Goal: Communication & Community: Connect with others

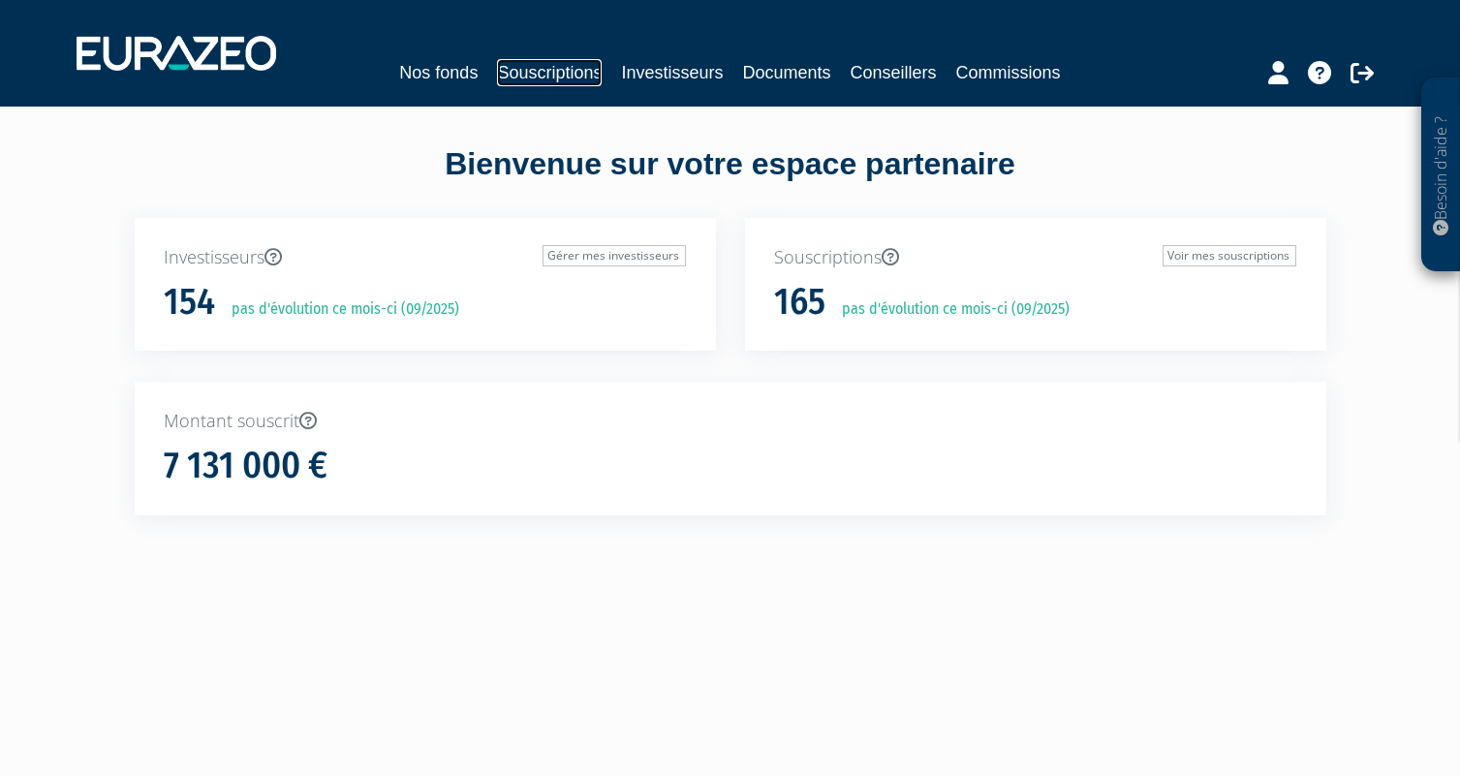
click at [547, 65] on link "Souscriptions" at bounding box center [549, 72] width 105 height 27
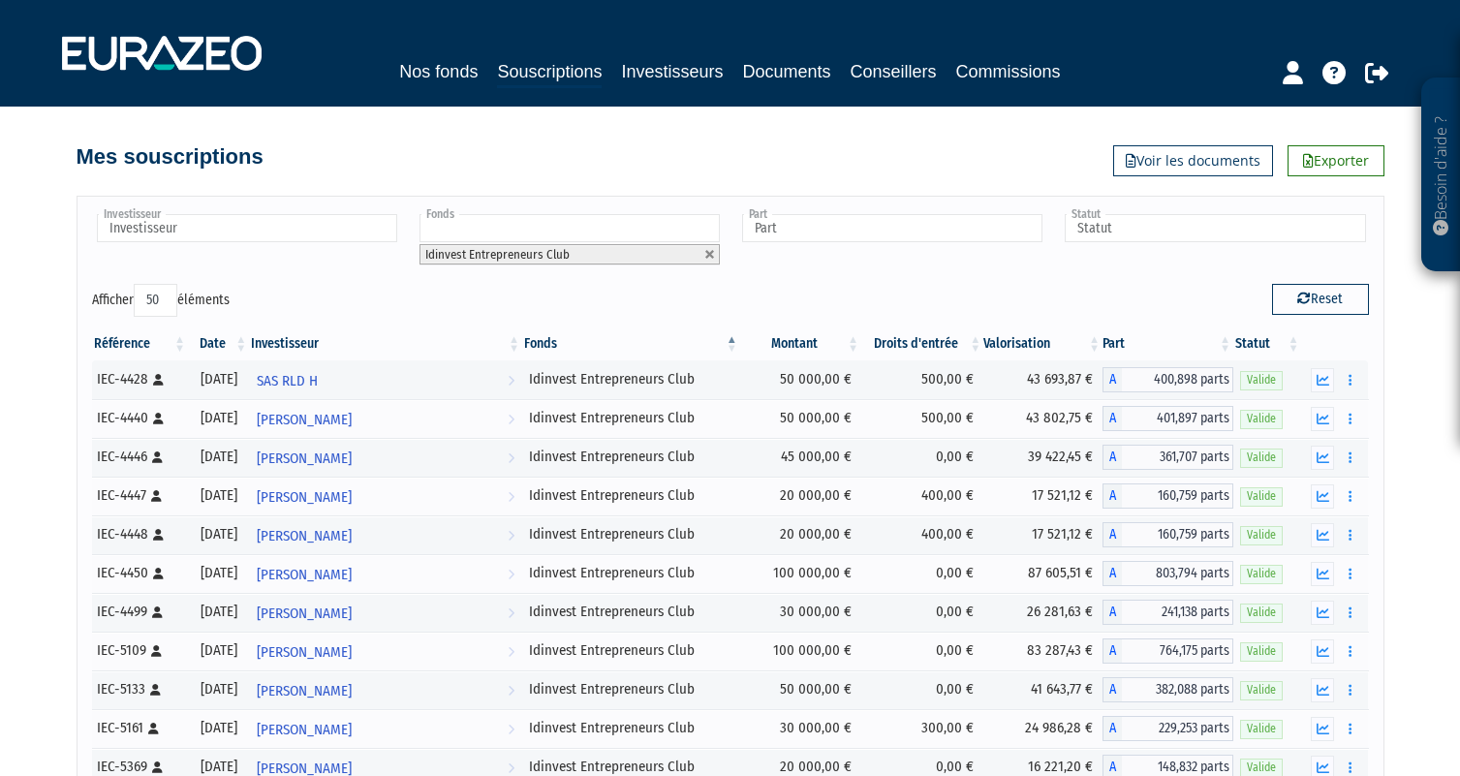
select select "50"
click at [260, 233] on input "text" at bounding box center [247, 228] width 300 height 28
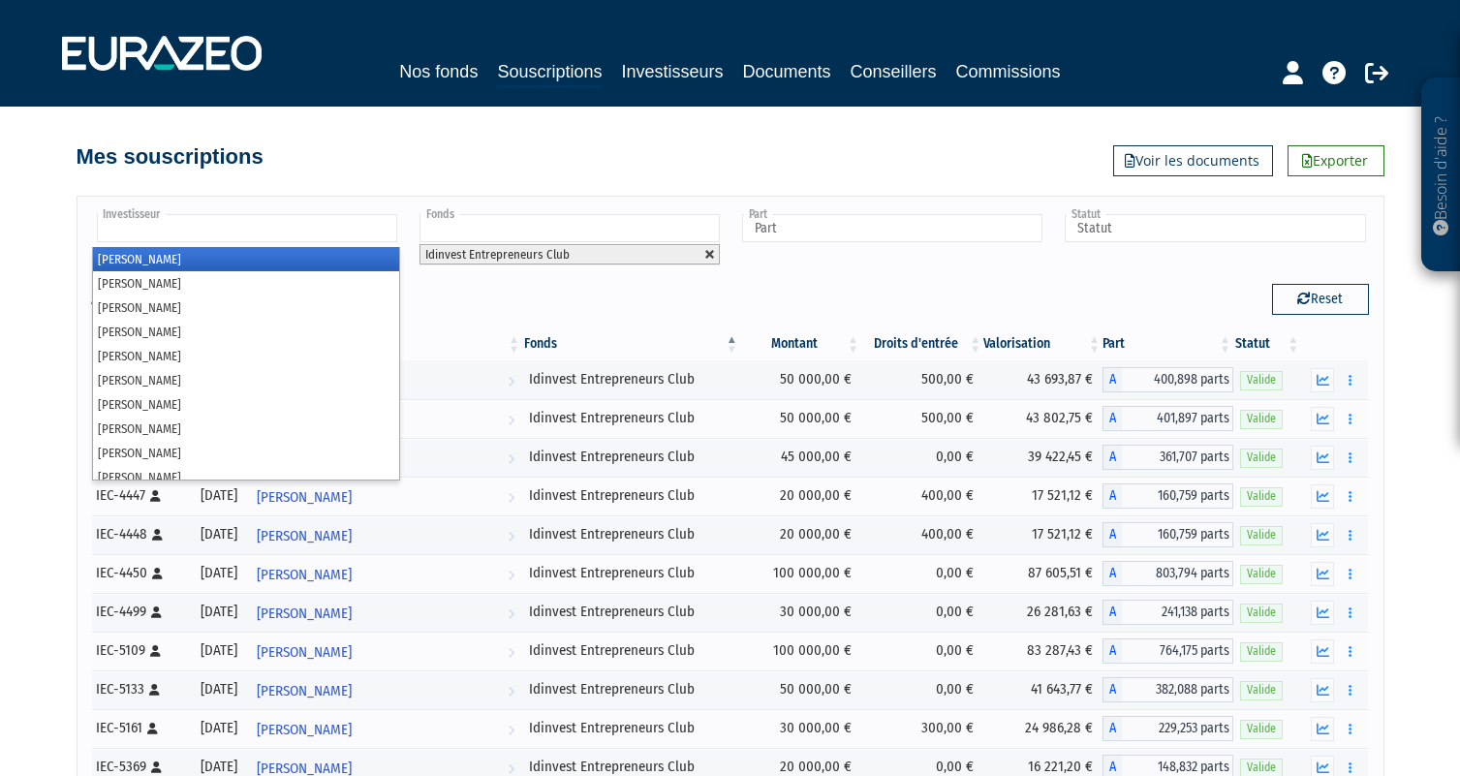
click at [713, 250] on link at bounding box center [710, 255] width 12 height 12
type input "Fonds"
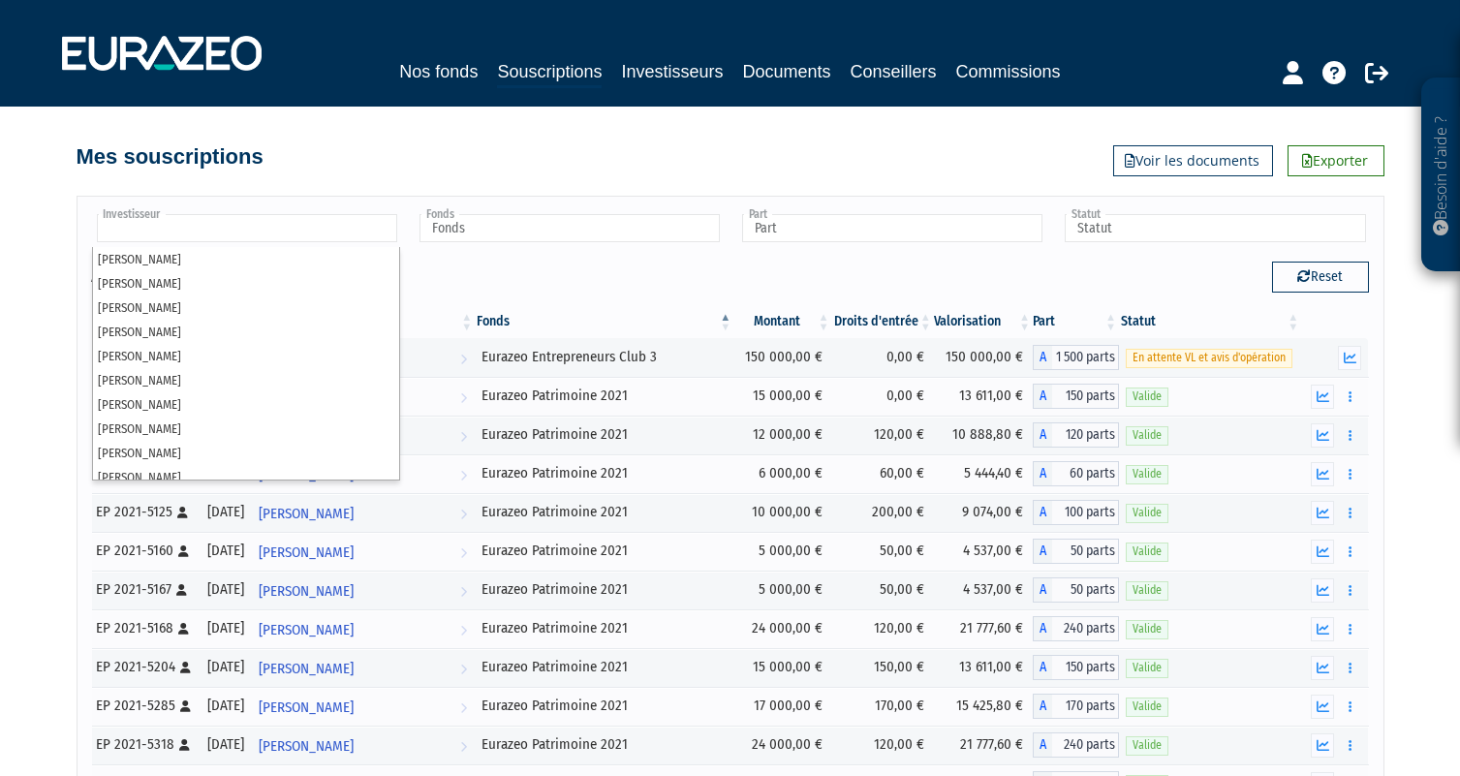
paste input "BOIS"
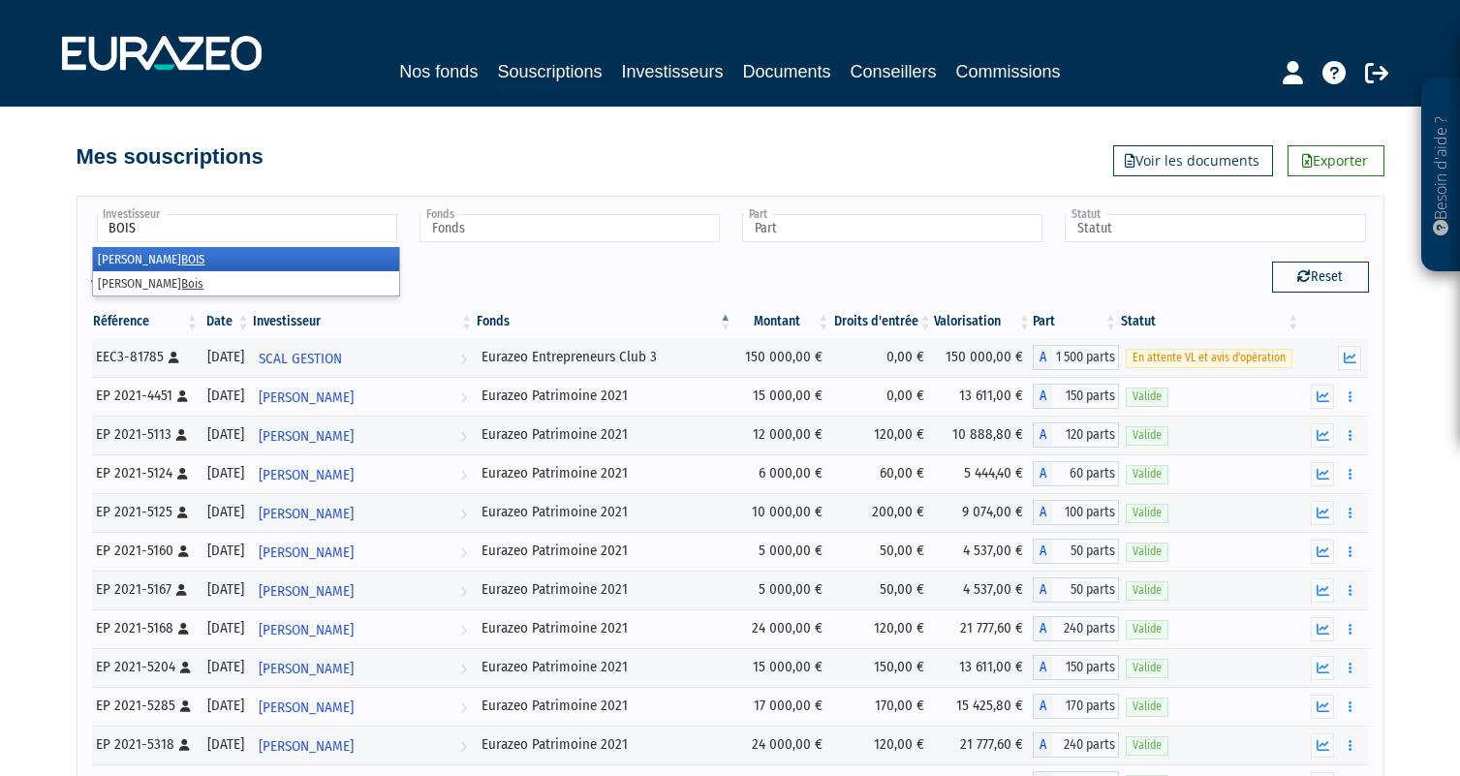
type input "BOIS"
click at [173, 261] on li "Jacques BOIS" at bounding box center [246, 259] width 306 height 24
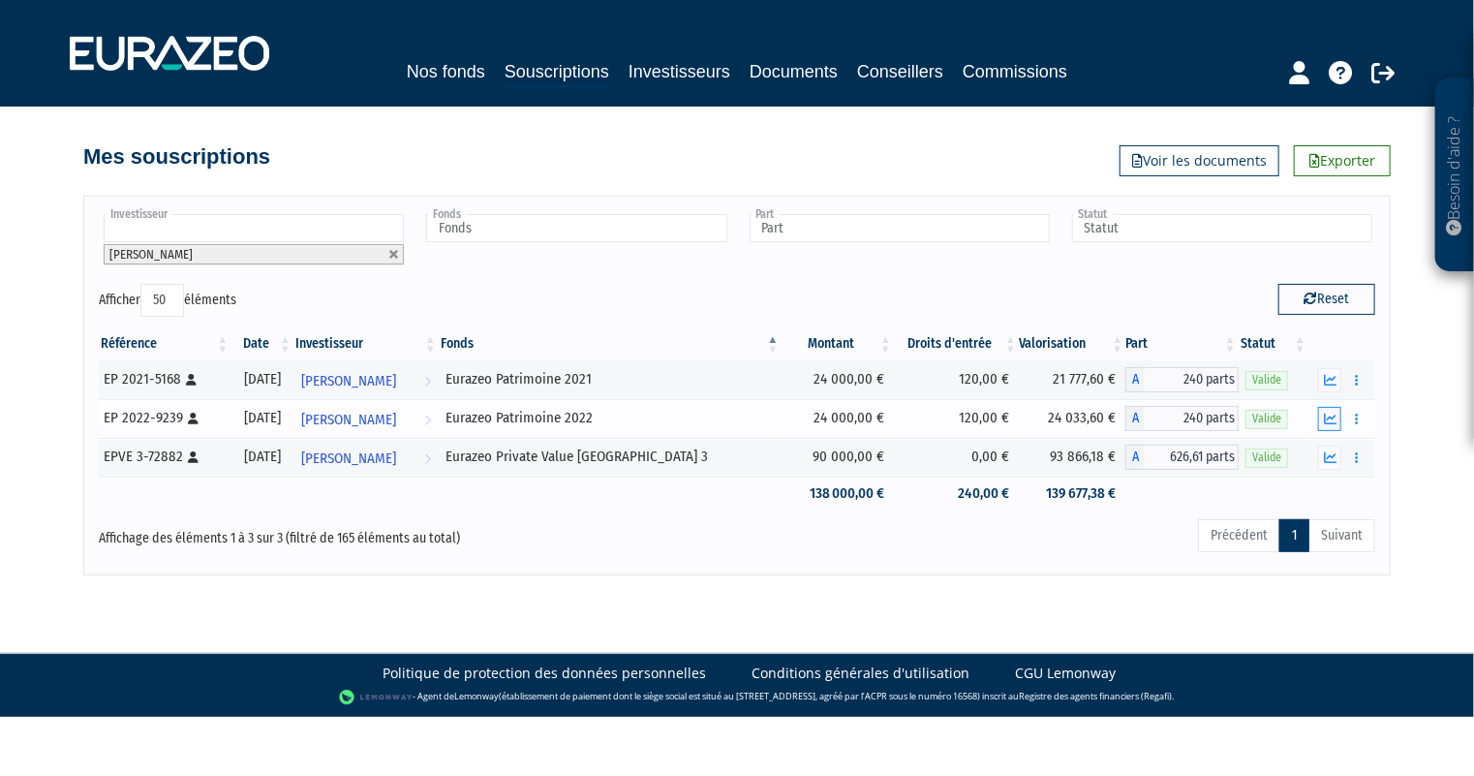
click at [1331, 420] on icon "button" at bounding box center [1330, 419] width 13 height 13
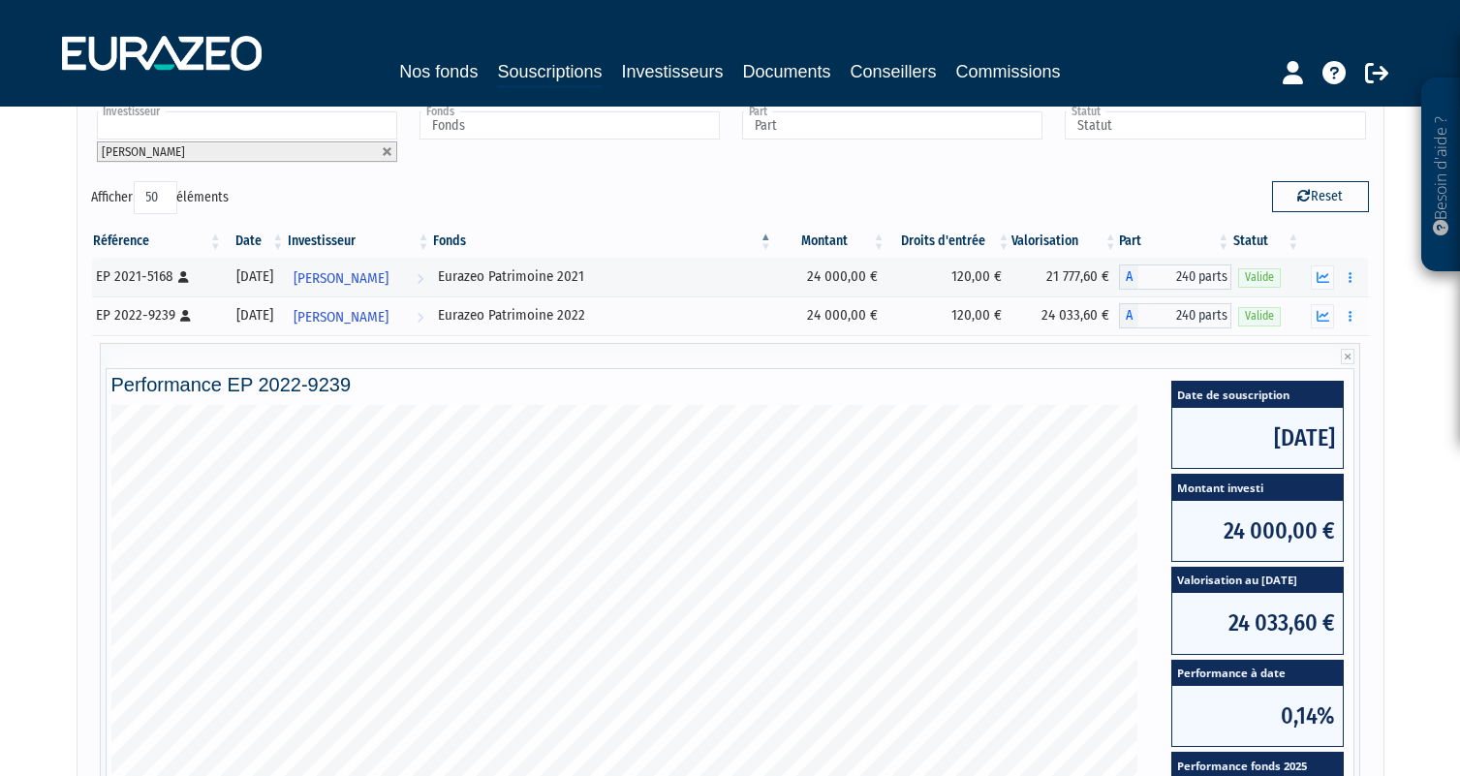
scroll to position [96, 0]
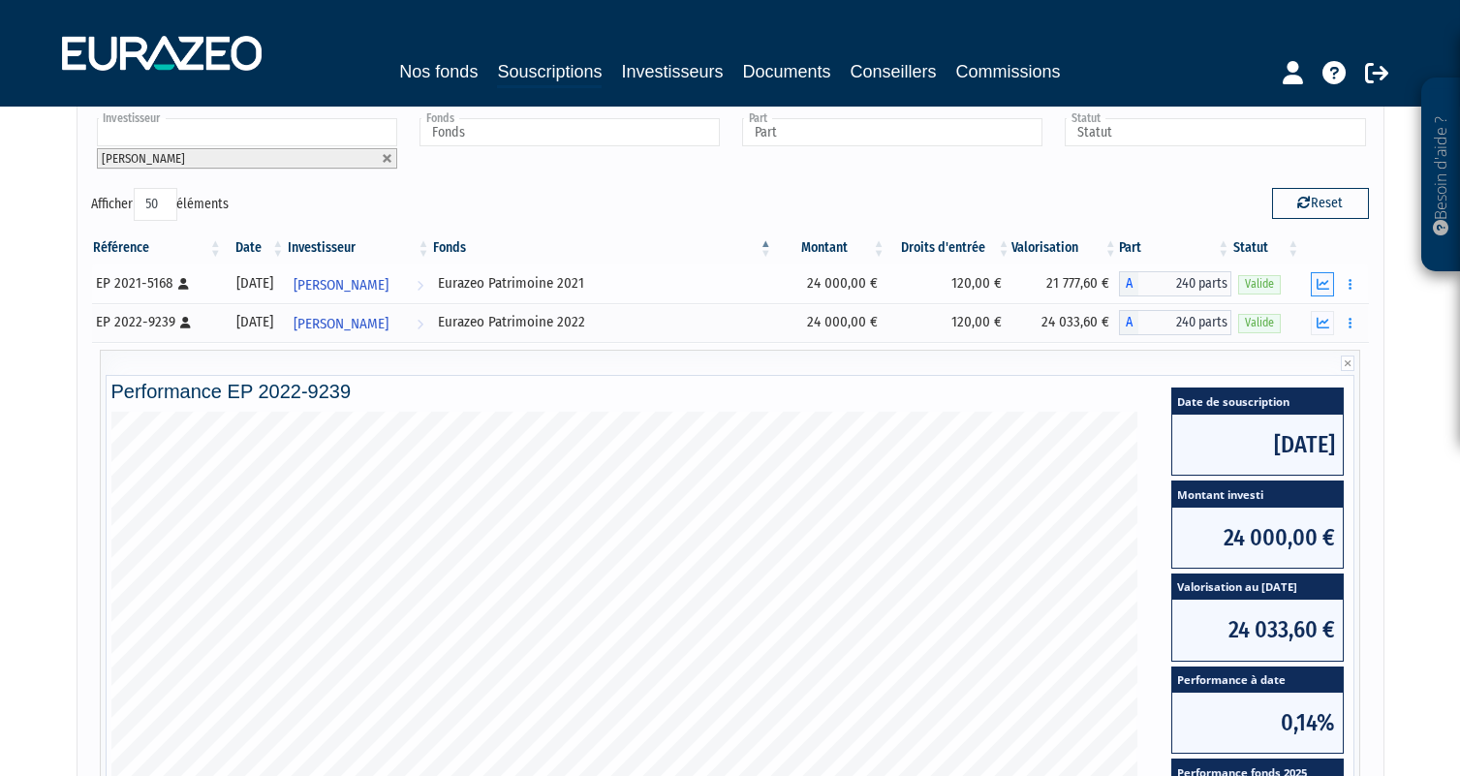
click at [1319, 283] on icon "button" at bounding box center [1322, 284] width 13 height 13
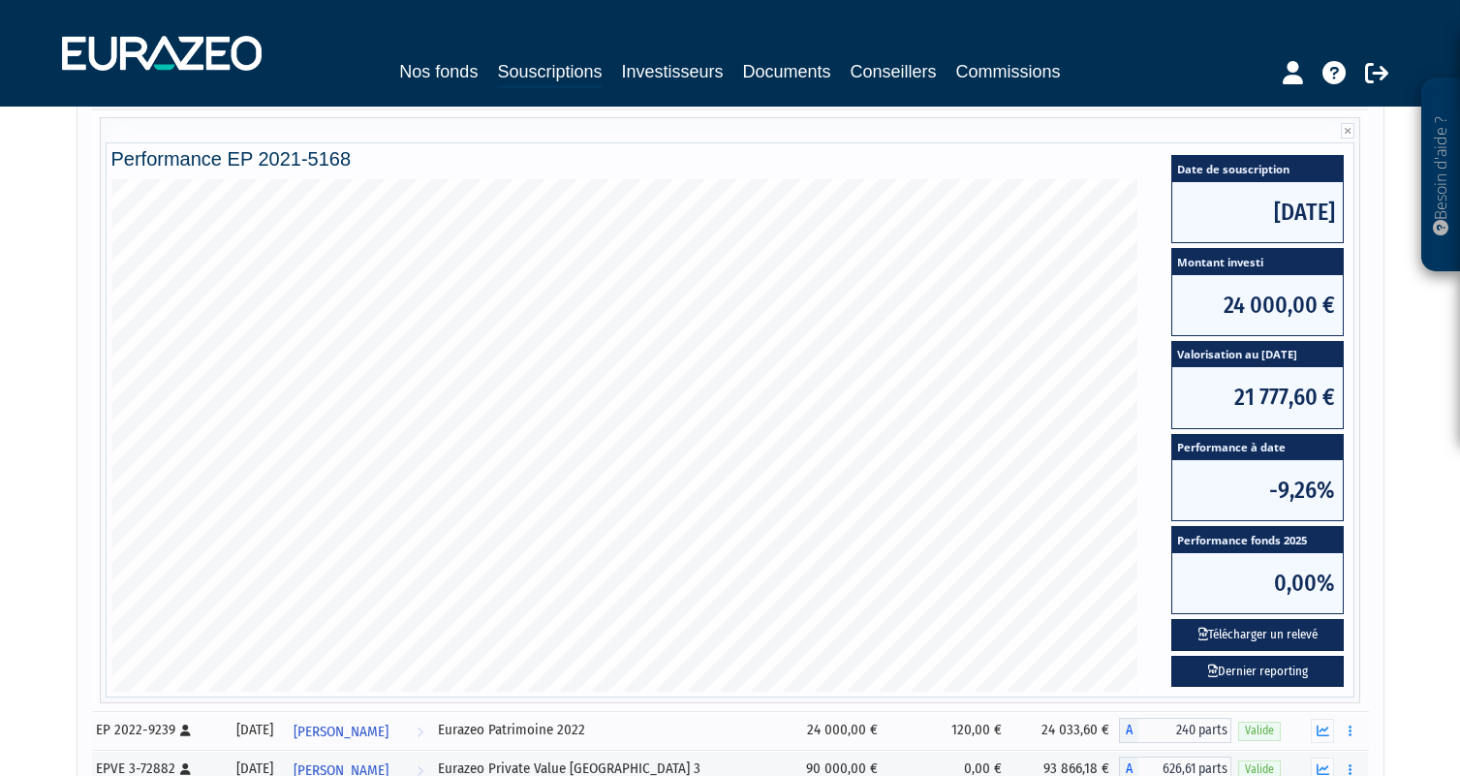
scroll to position [193, 0]
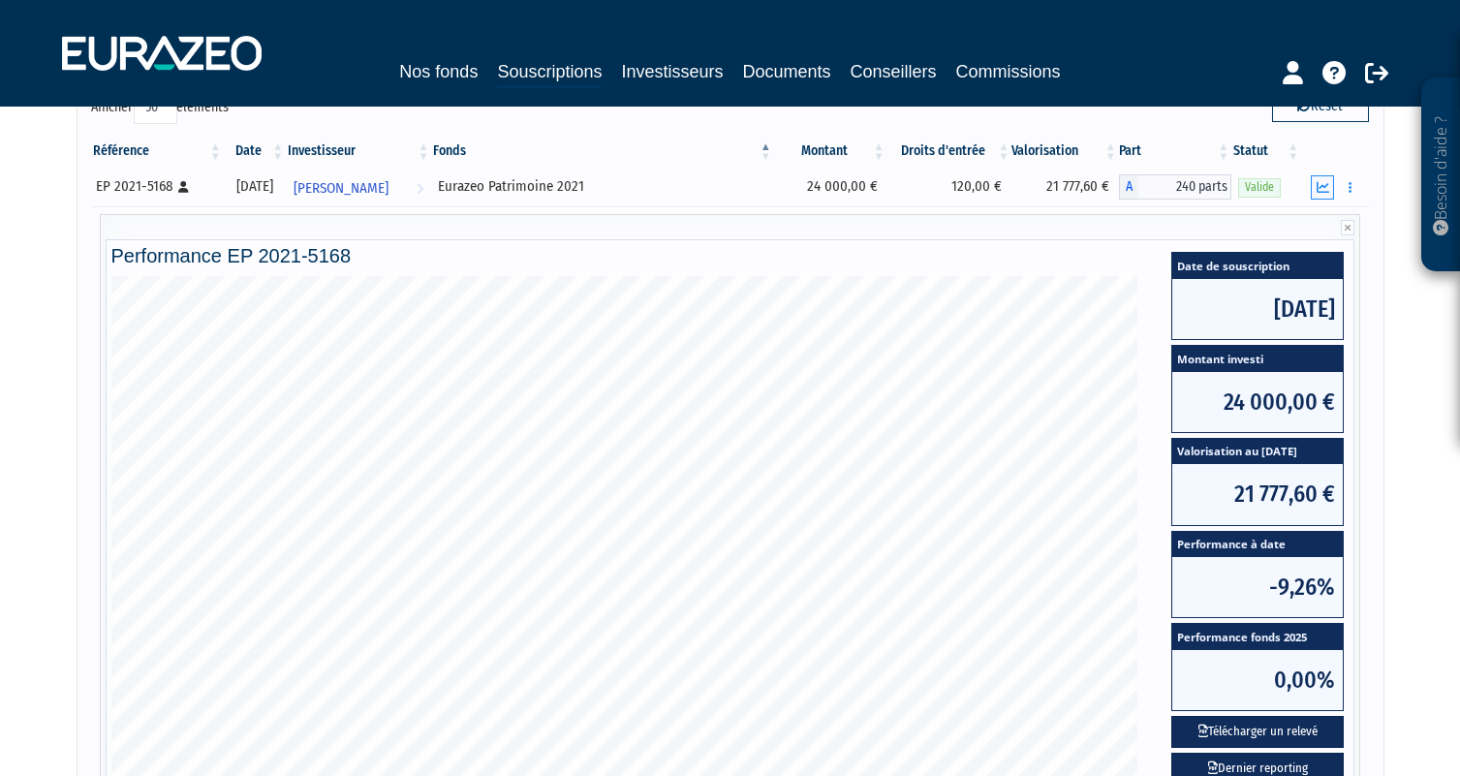
click at [1317, 190] on icon "button" at bounding box center [1322, 187] width 13 height 13
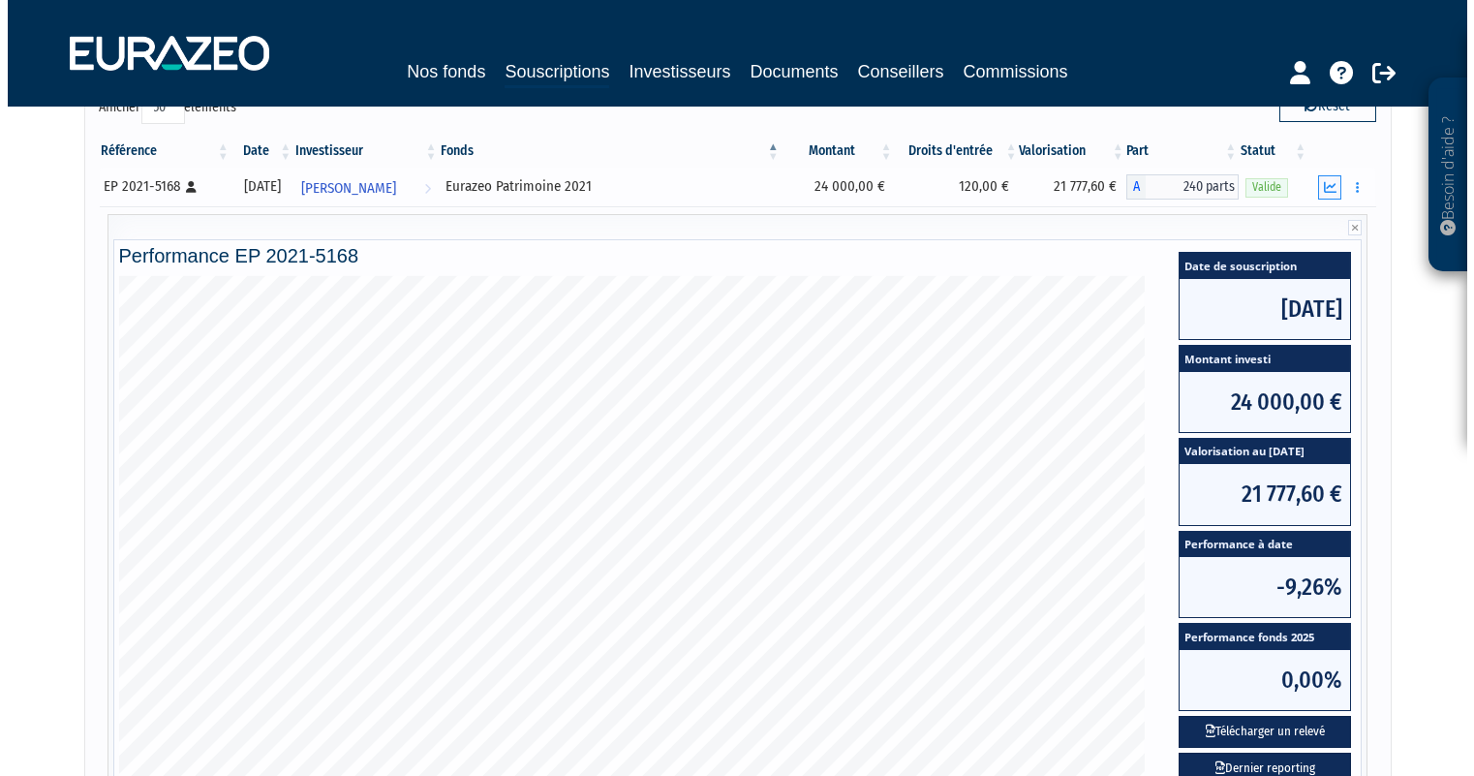
scroll to position [0, 0]
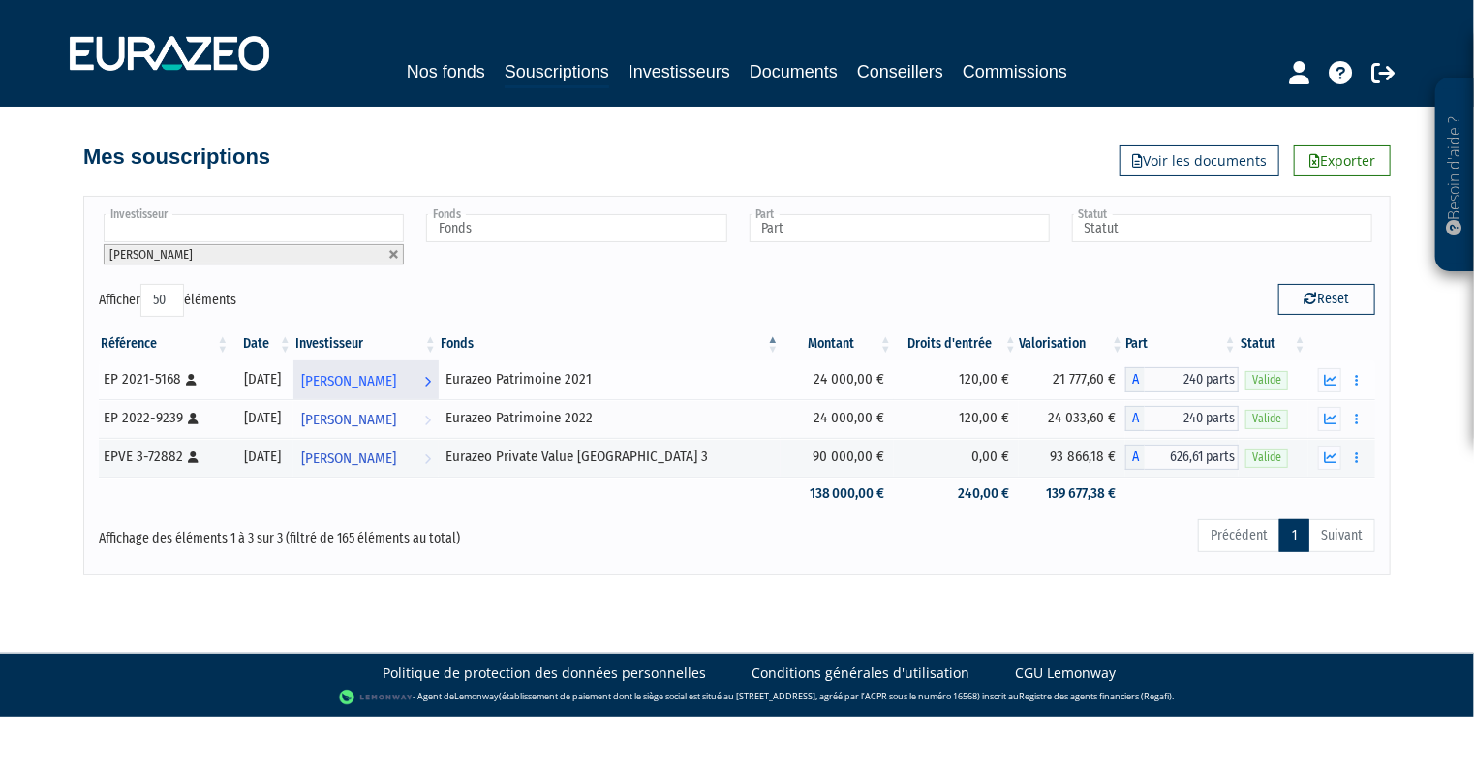
click at [396, 385] on span "[PERSON_NAME]" at bounding box center [348, 381] width 95 height 36
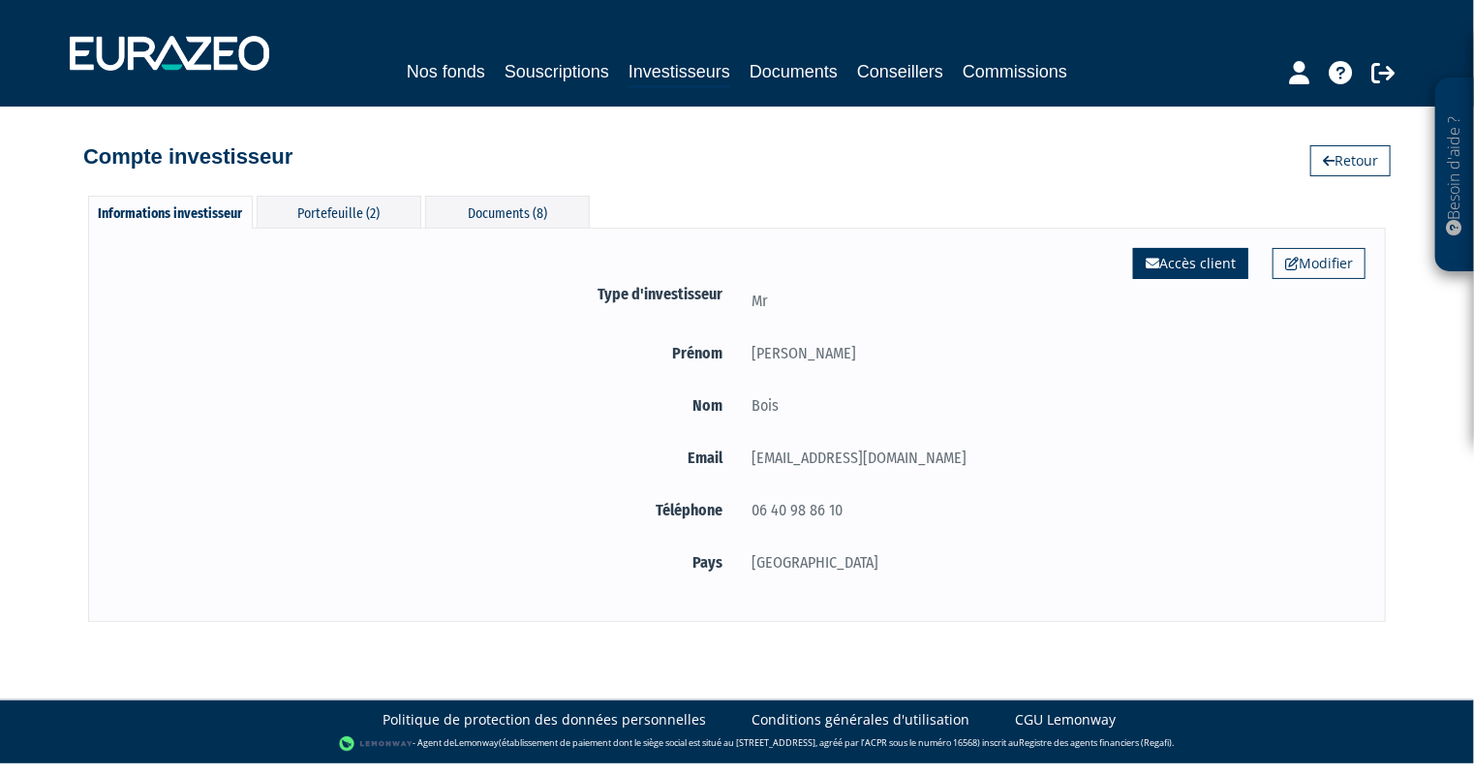
click at [1197, 265] on link "Accès client" at bounding box center [1190, 263] width 115 height 31
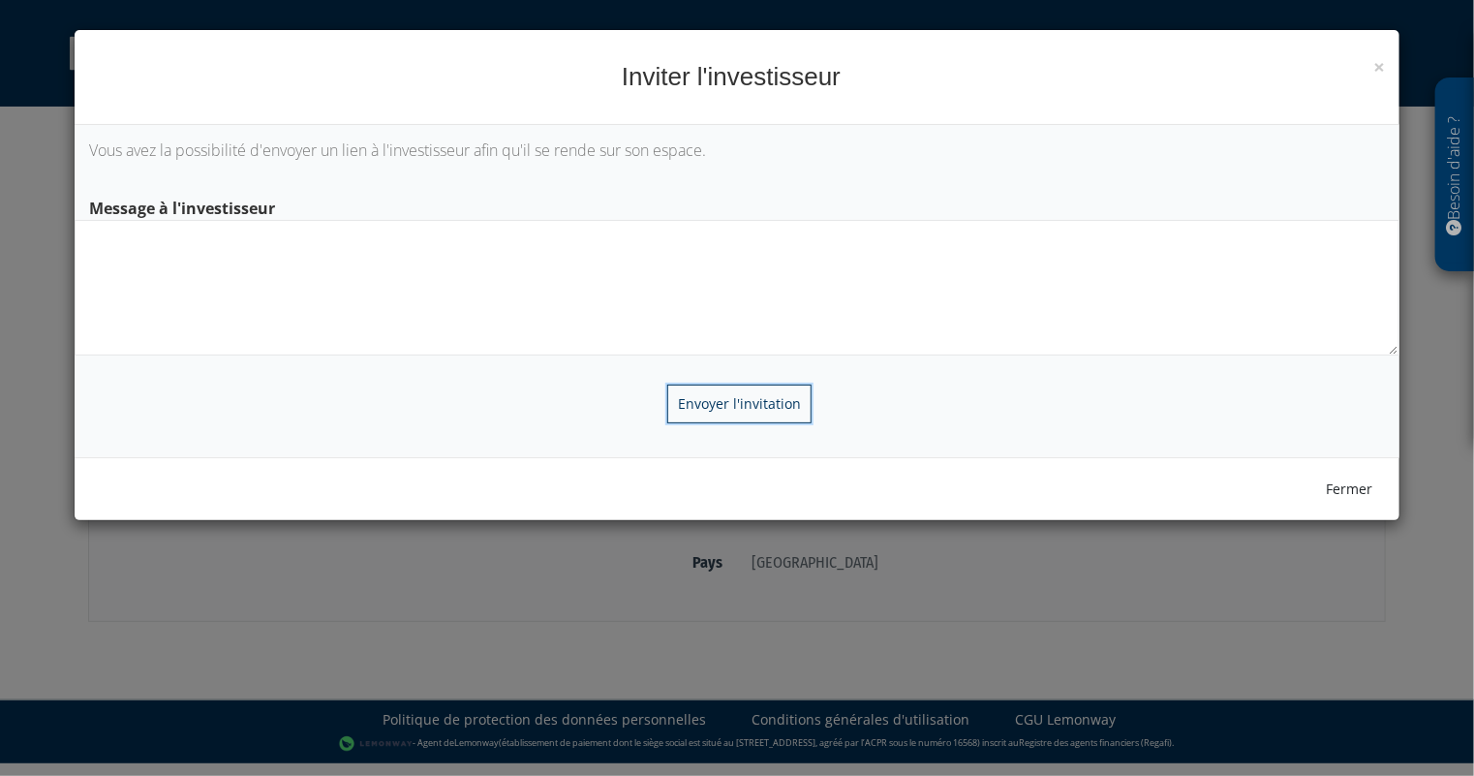
click at [733, 413] on input "Envoyer l'invitation" at bounding box center [739, 404] width 144 height 39
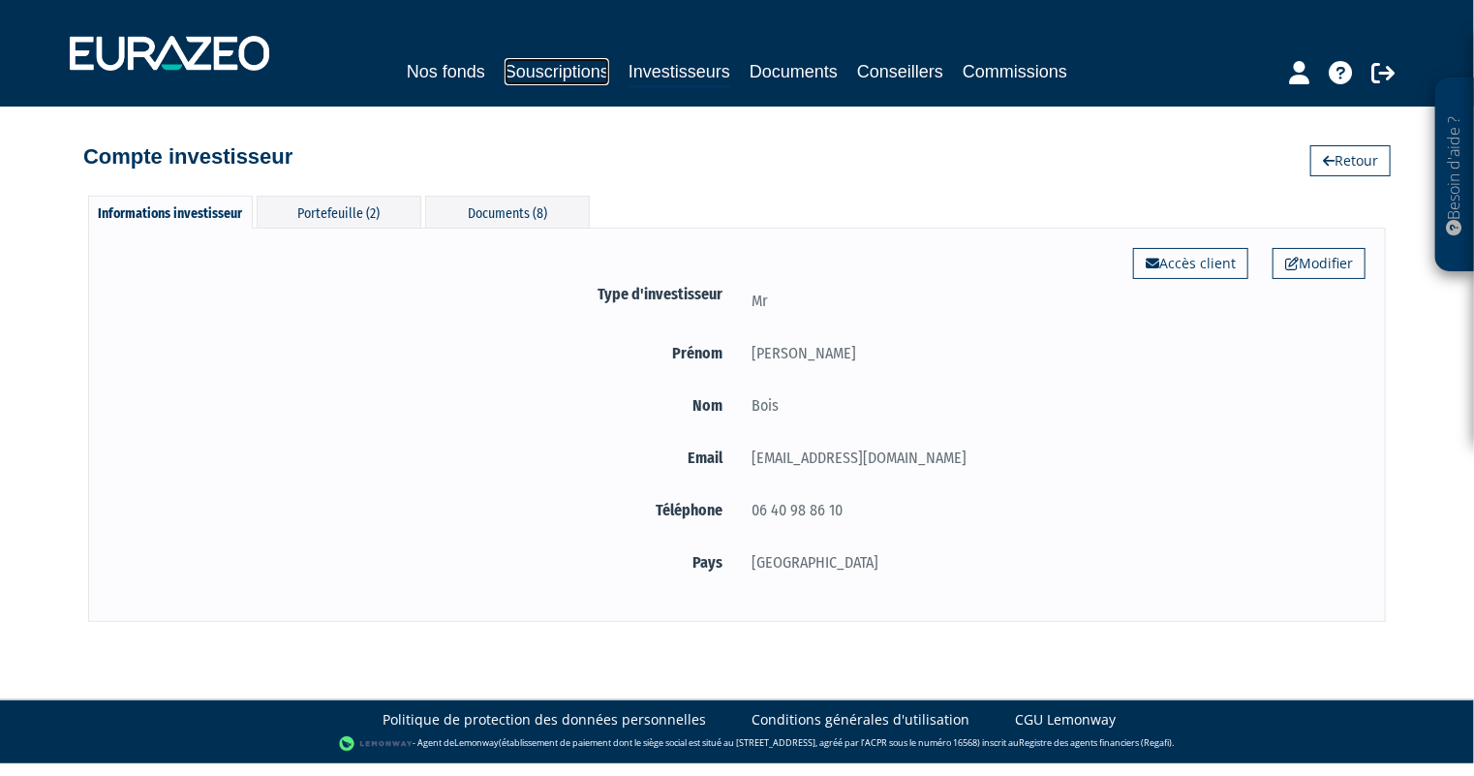
click at [566, 74] on link "Souscriptions" at bounding box center [557, 71] width 105 height 27
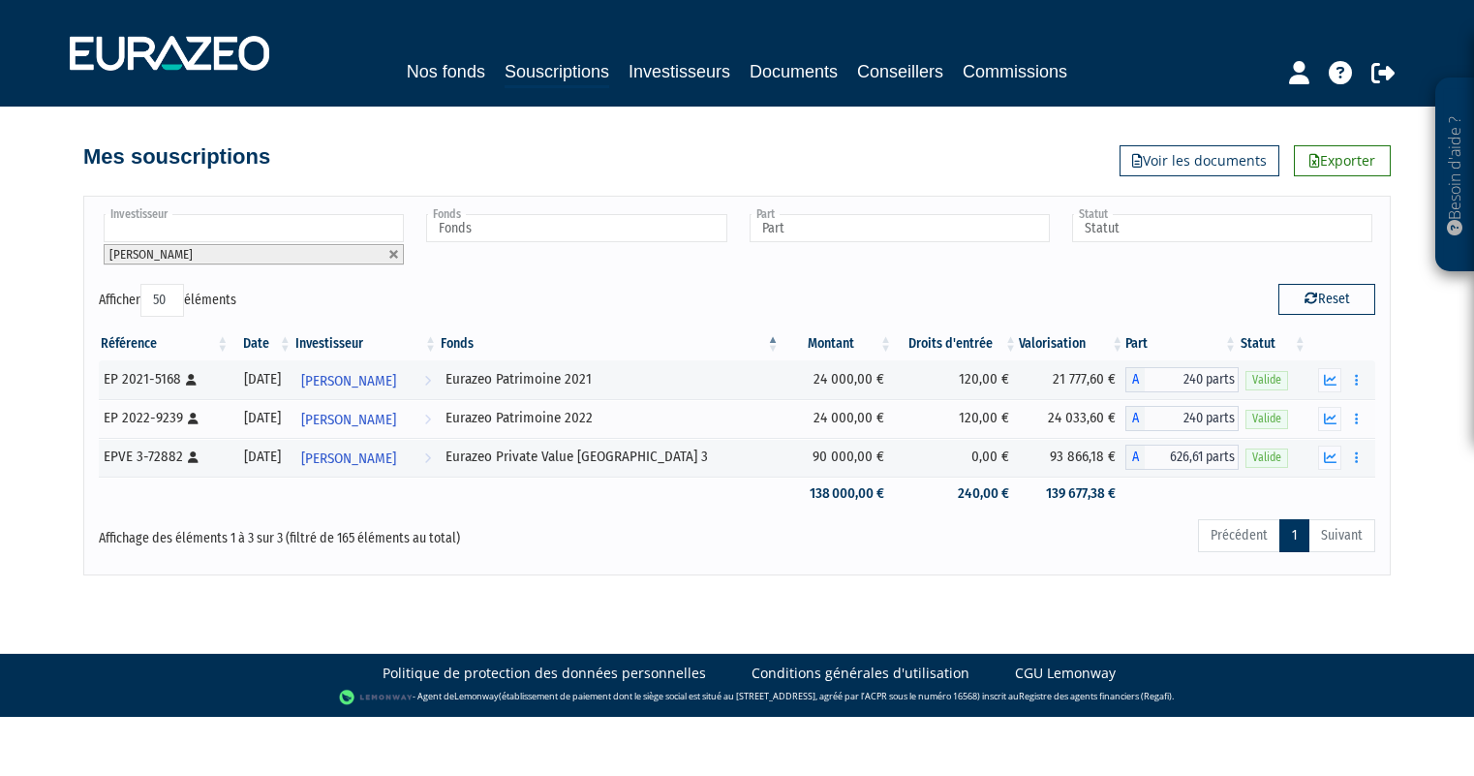
select select "50"
click at [1335, 384] on icon "button" at bounding box center [1330, 380] width 13 height 13
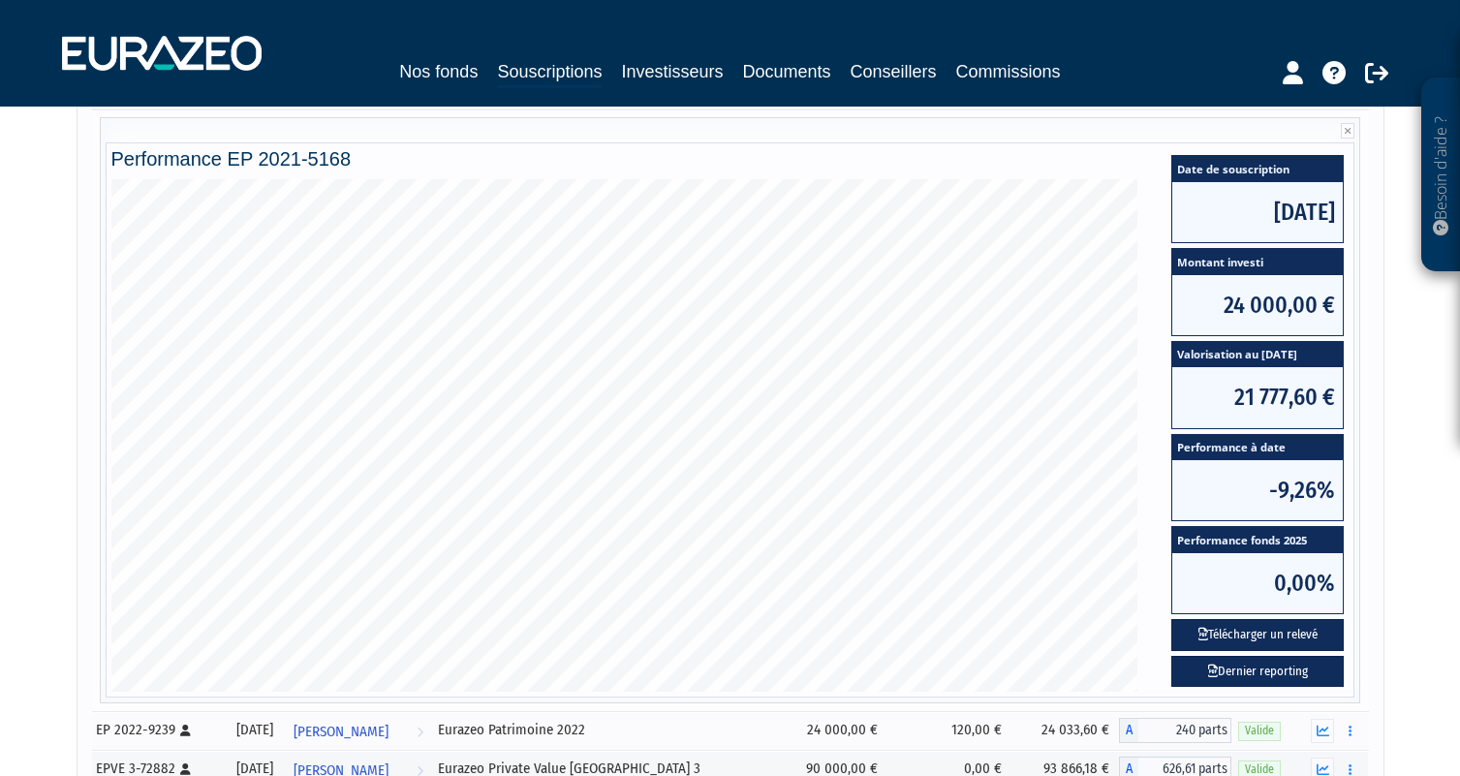
scroll to position [194, 0]
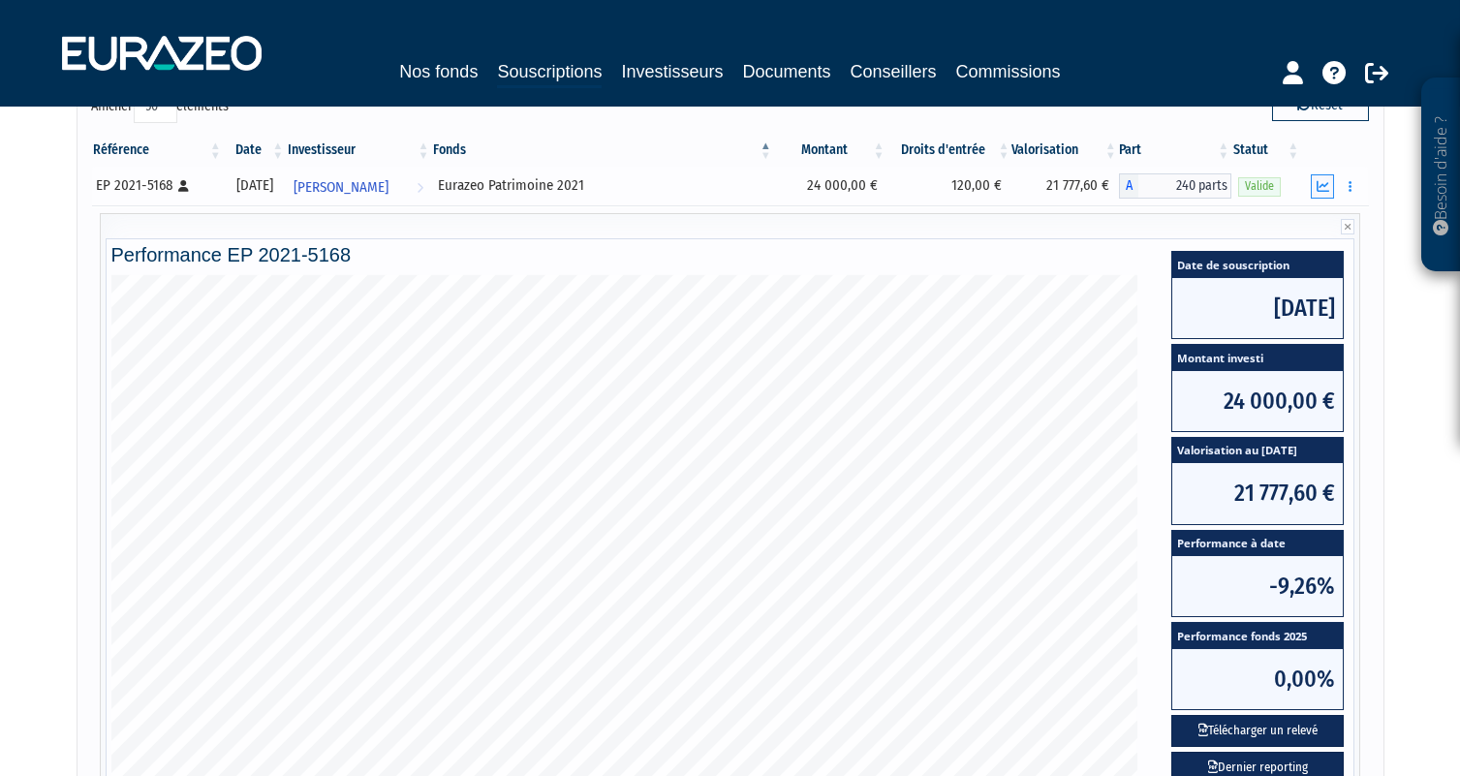
click at [1322, 187] on icon "button" at bounding box center [1322, 186] width 13 height 13
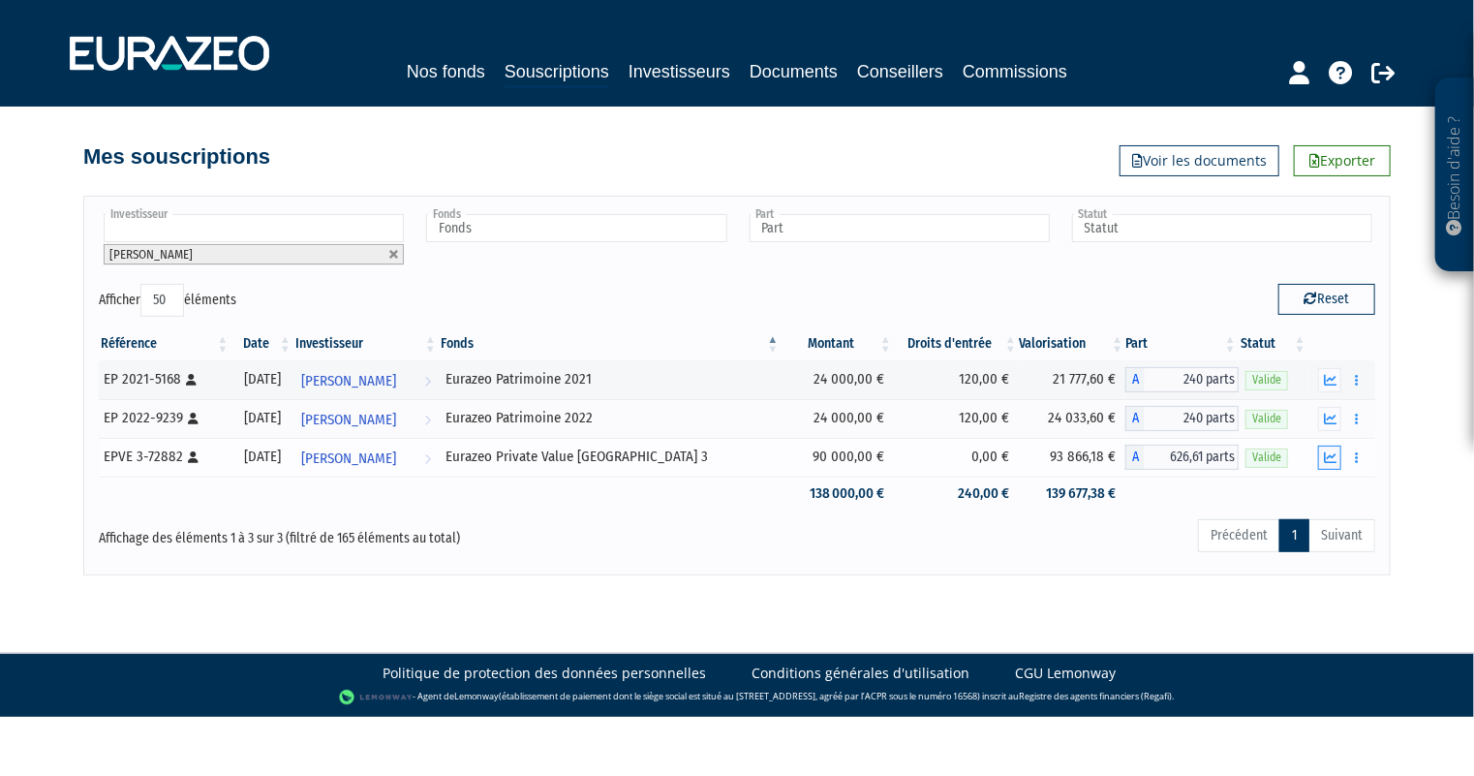
click at [1329, 456] on icon "button" at bounding box center [1330, 457] width 13 height 13
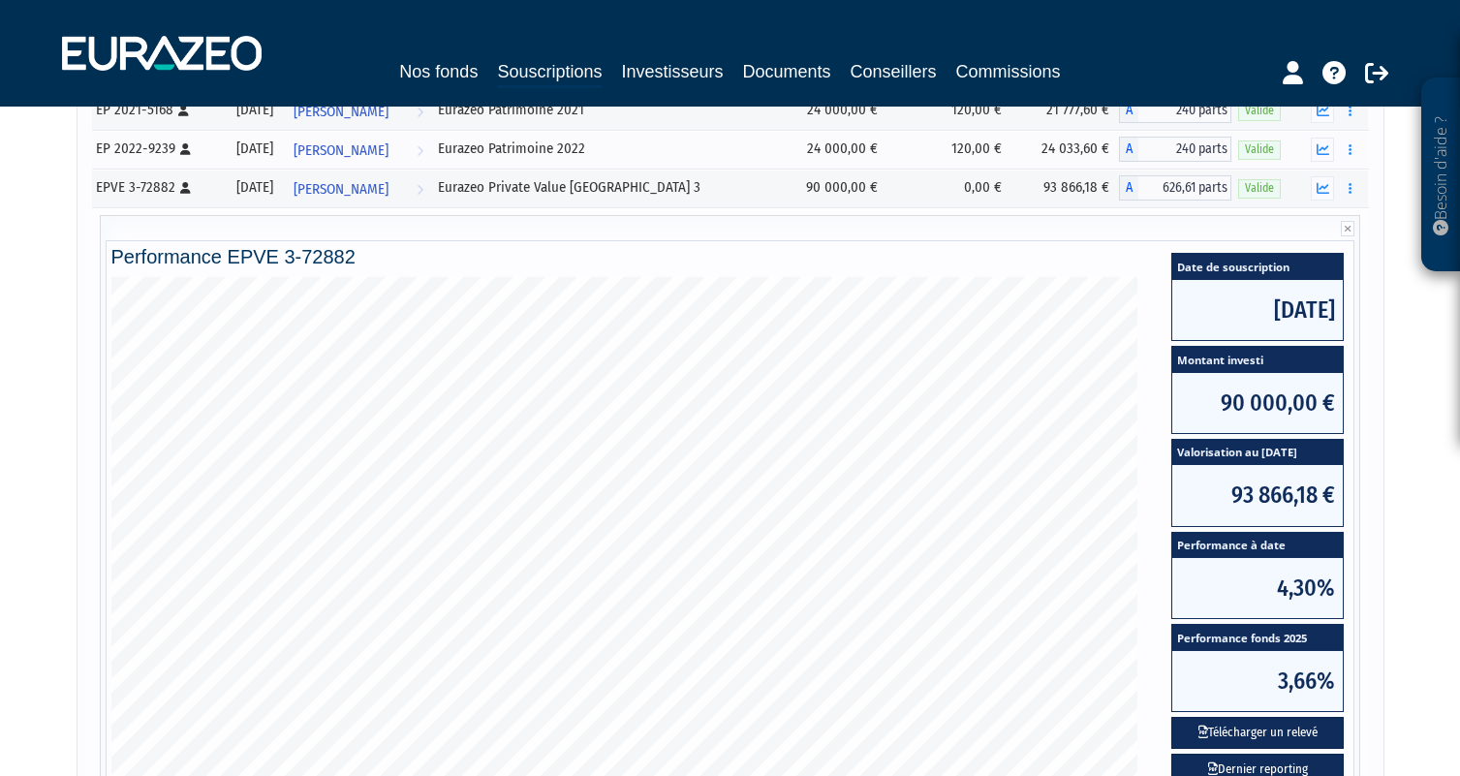
scroll to position [290, 0]
